Goal: Transaction & Acquisition: Download file/media

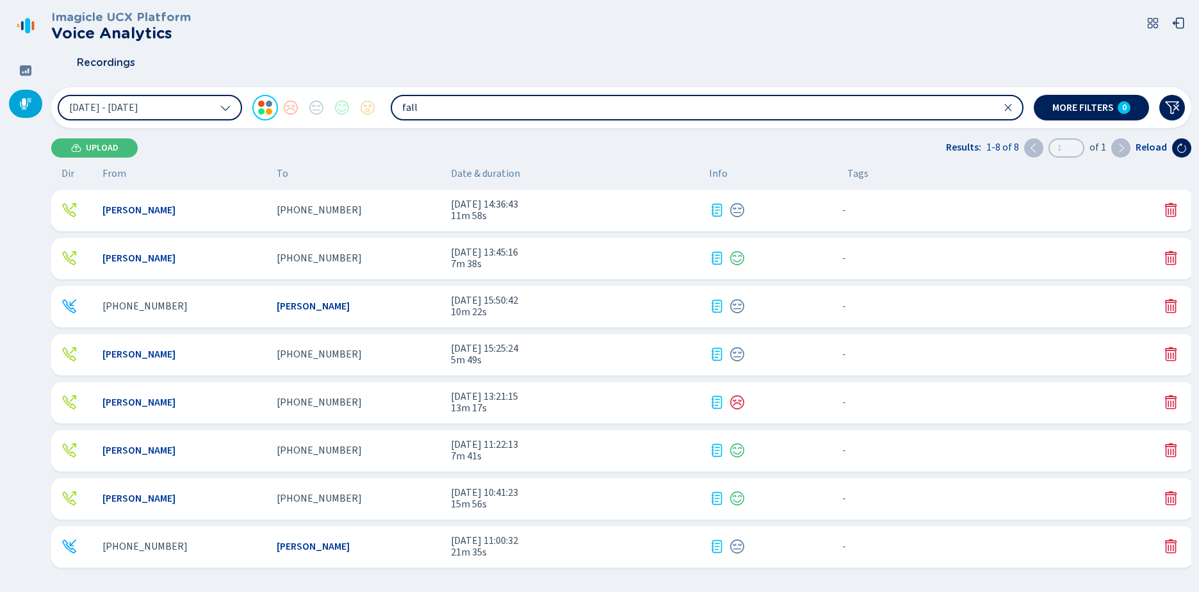
click at [22, 111] on div at bounding box center [25, 104] width 33 height 28
click at [24, 29] on icon at bounding box center [25, 25] width 20 height 20
drag, startPoint x: 437, startPoint y: 100, endPoint x: 279, endPoint y: 107, distance: 158.3
click at [380, 104] on div "3 Oct 2025 - 9 Oct 2025 fall" at bounding box center [541, 108] width 966 height 26
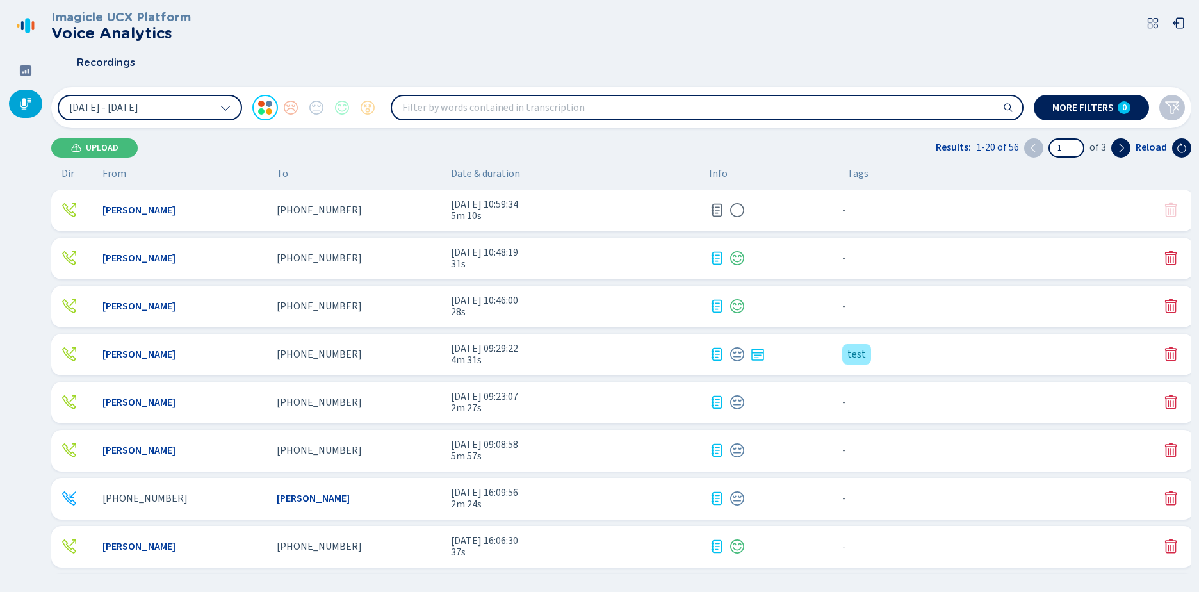
click at [386, 213] on div "[PHONE_NUMBER]" at bounding box center [359, 210] width 164 height 12
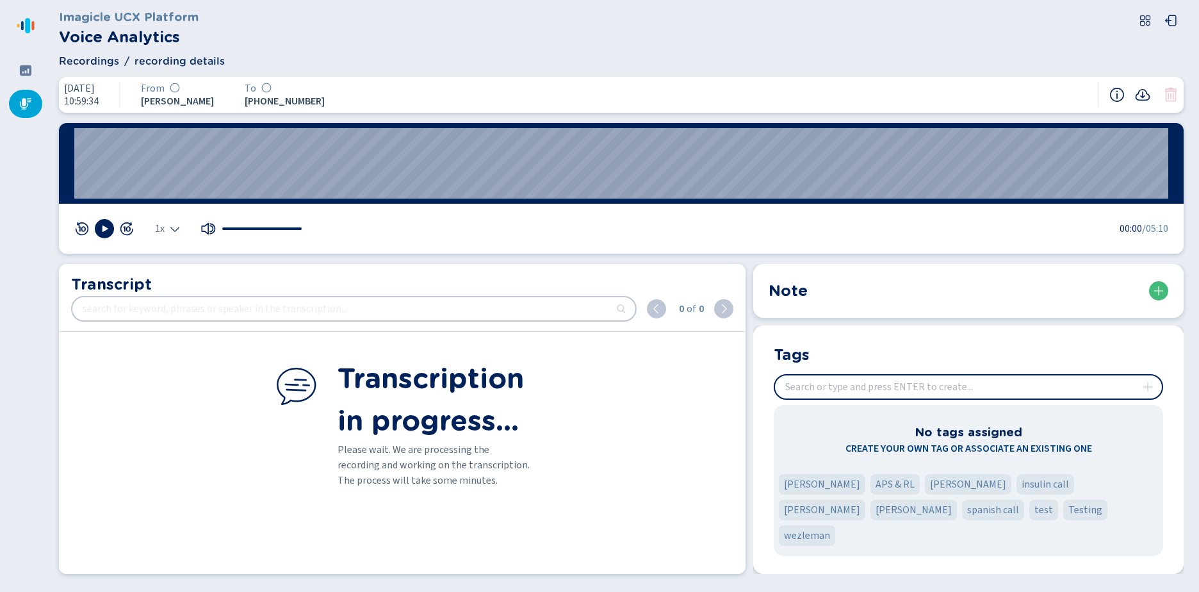
click at [24, 28] on icon at bounding box center [25, 25] width 20 height 20
drag, startPoint x: 414, startPoint y: 94, endPoint x: 1082, endPoint y: 83, distance: 667.4
click at [415, 94] on div "[DATE] 10:59:34 From [PERSON_NAME] To [PHONE_NUMBER]" at bounding box center [621, 95] width 1125 height 36
click at [1141, 97] on icon at bounding box center [1142, 94] width 15 height 15
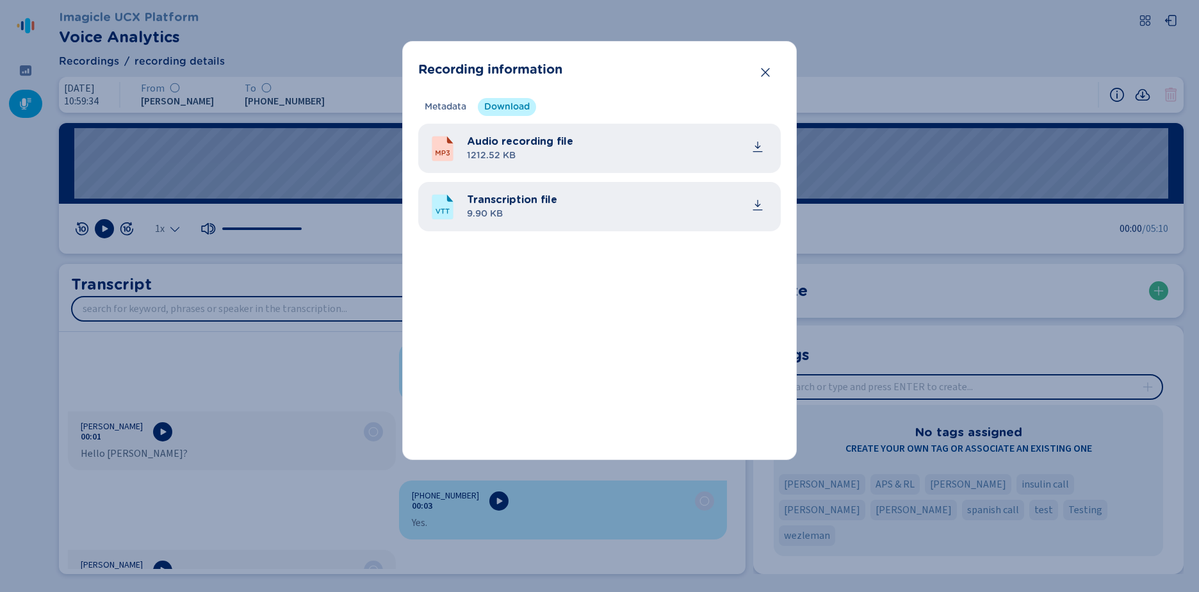
drag, startPoint x: 520, startPoint y: 213, endPoint x: 685, endPoint y: 243, distance: 167.4
click at [521, 213] on span "9.90 KB" at bounding box center [512, 213] width 90 height 13
click at [757, 206] on icon "common.download" at bounding box center [758, 203] width 6 height 7
click at [763, 74] on icon "Close" at bounding box center [765, 72] width 13 height 13
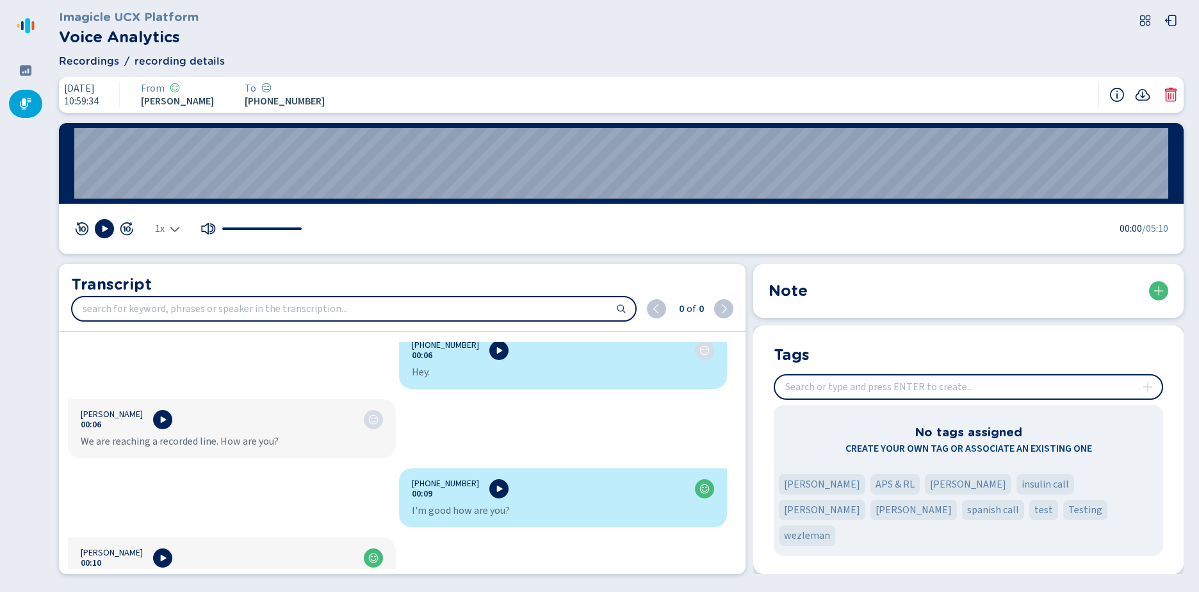
scroll to position [320, 0]
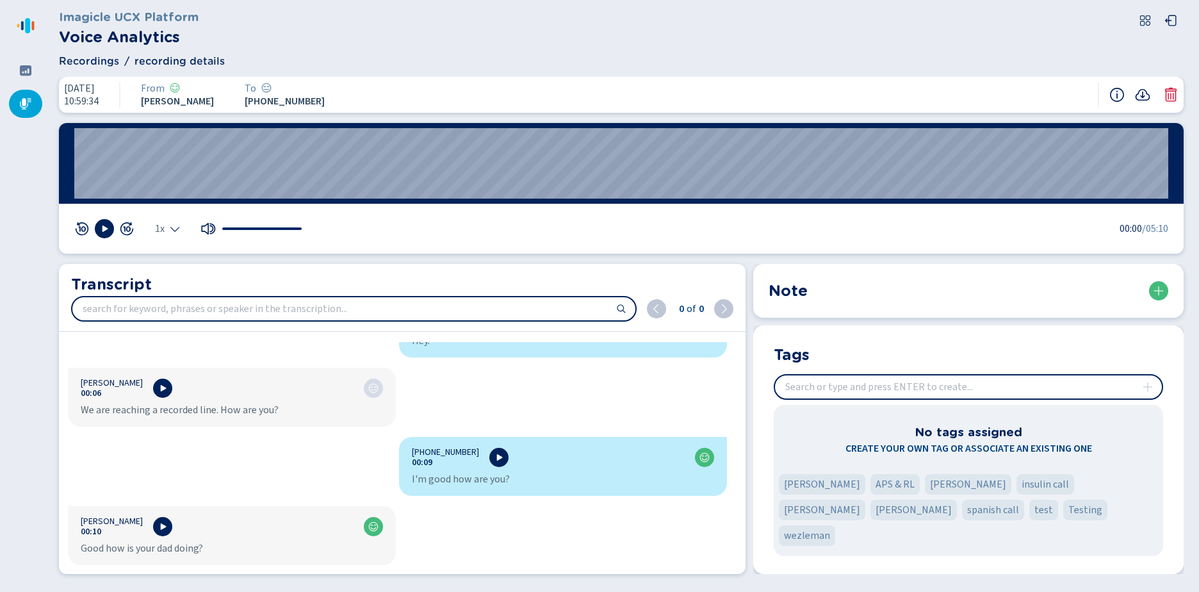
click at [32, 28] on icon at bounding box center [33, 25] width 3 height 9
